Goal: Navigation & Orientation: Understand site structure

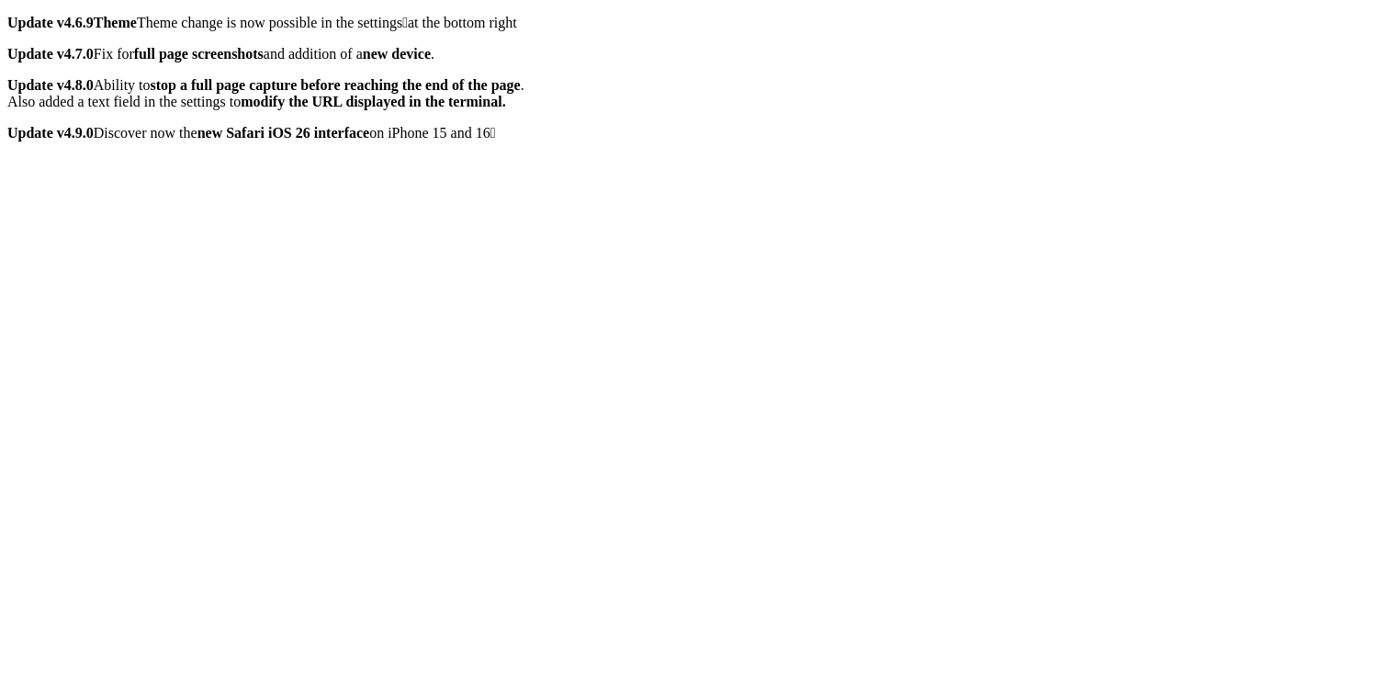
scroll to position [741, 0]
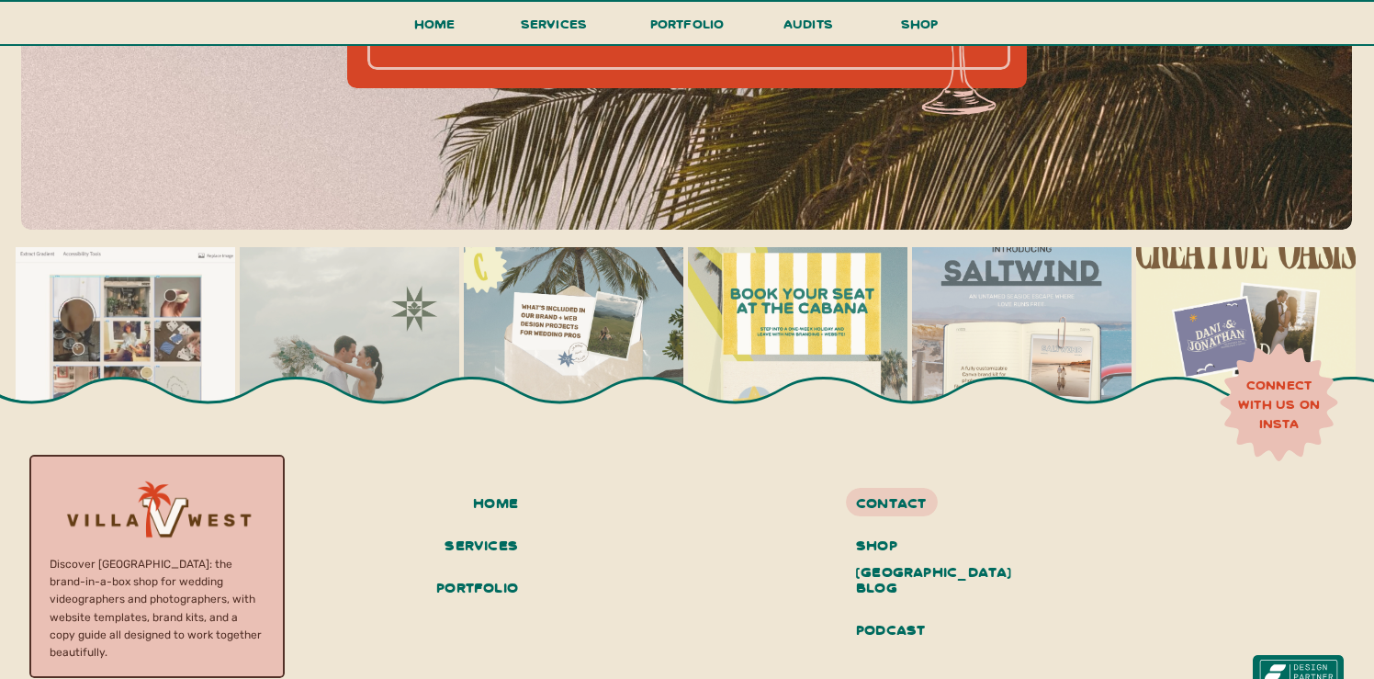
scroll to position [8030, 0]
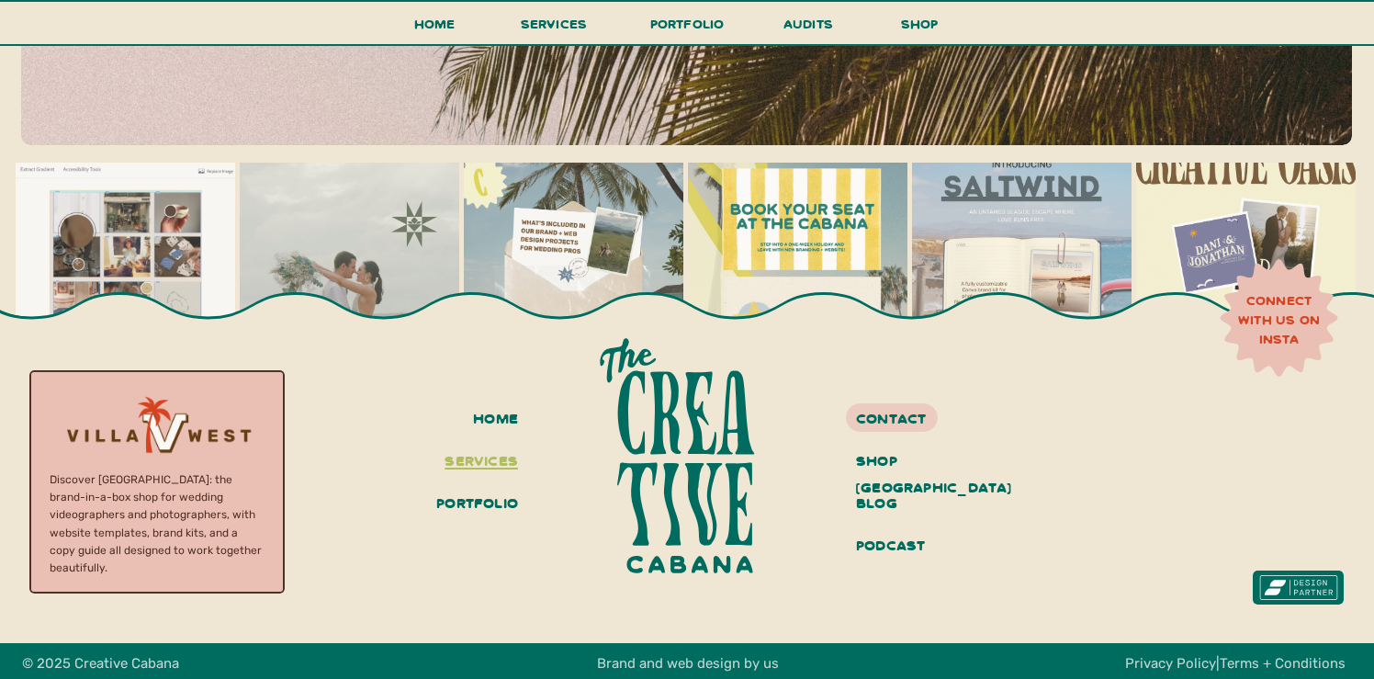
click at [467, 463] on h3 "services" at bounding box center [478, 461] width 80 height 31
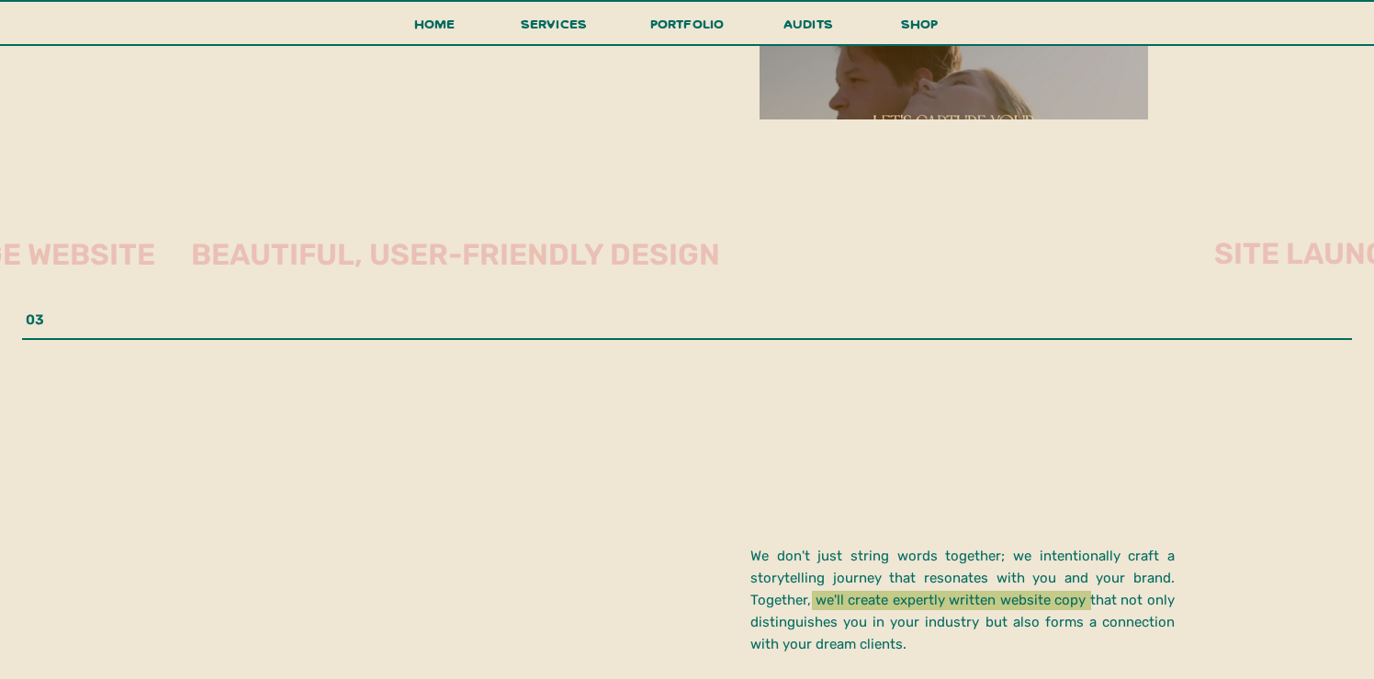
scroll to position [4014, 0]
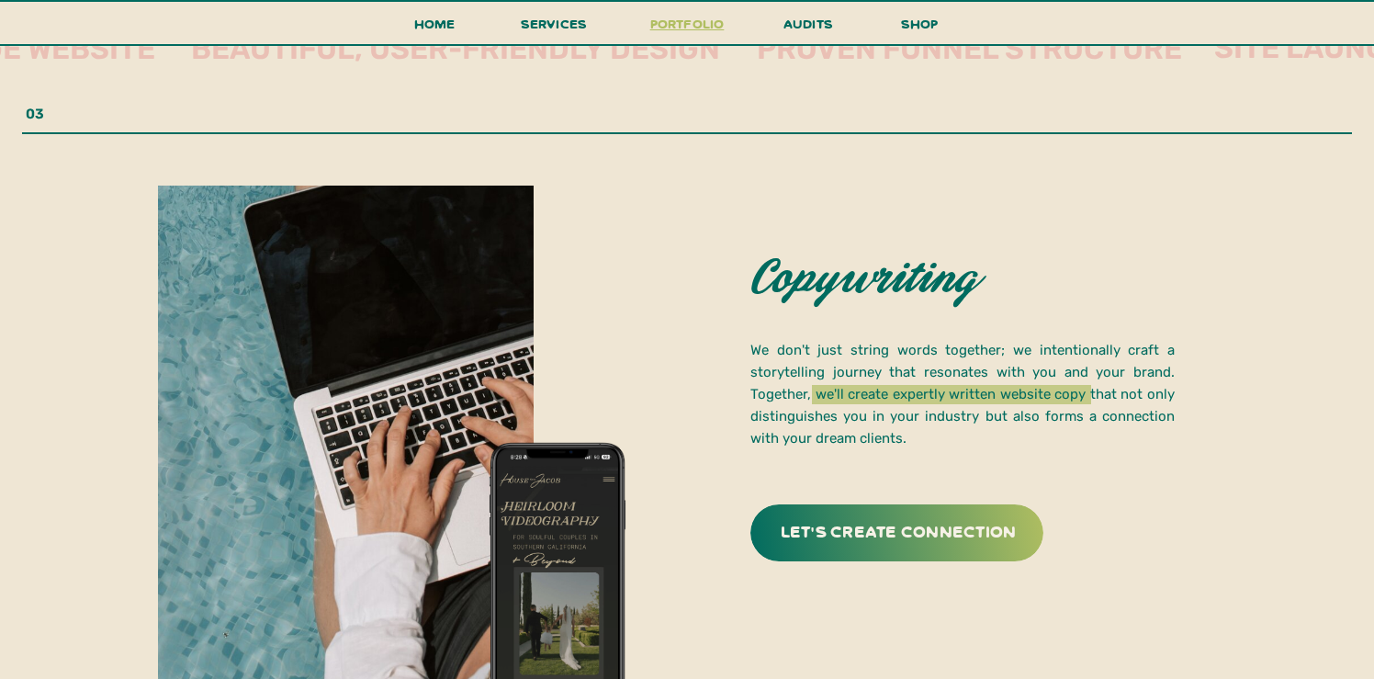
click at [690, 28] on h3 "portfolio" at bounding box center [687, 29] width 86 height 34
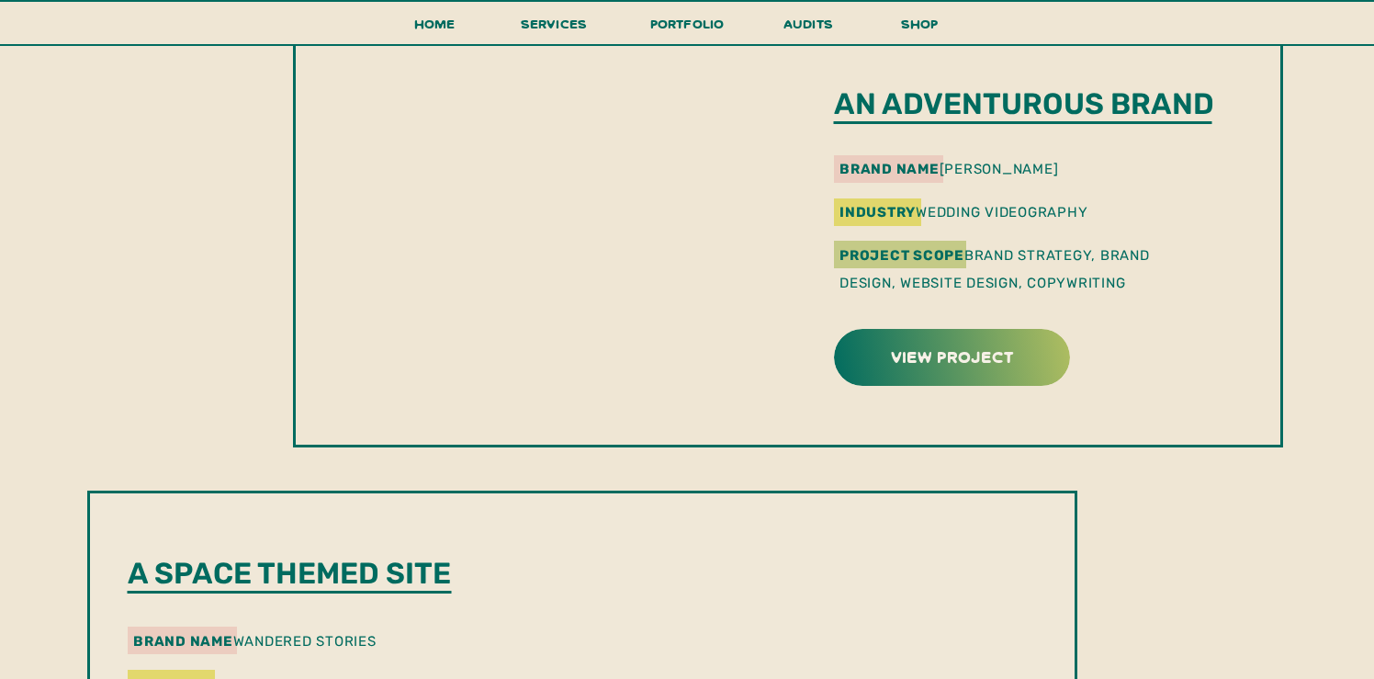
scroll to position [1810, 0]
